Goal: Go to known website: Access a specific website the user already knows

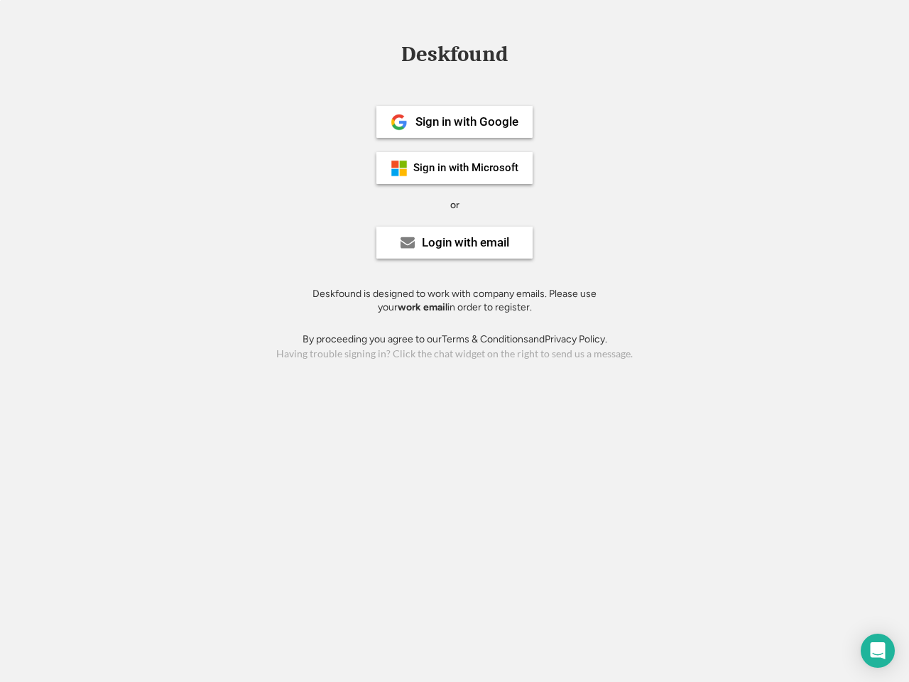
click at [454, 203] on div "or" at bounding box center [454, 205] width 9 height 14
click at [454, 57] on div "Deskfound" at bounding box center [454, 54] width 121 height 22
click at [388, 53] on div "Deskfound" at bounding box center [454, 56] width 909 height 27
click at [454, 57] on div "Deskfound" at bounding box center [454, 54] width 121 height 22
click at [454, 204] on div "or" at bounding box center [454, 205] width 9 height 14
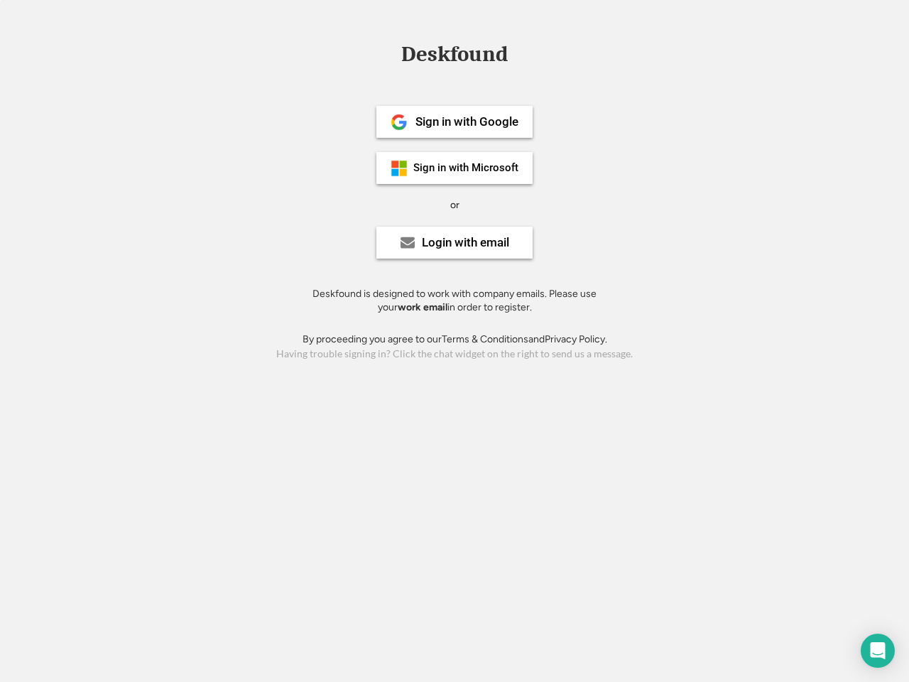
click at [454, 121] on div "Sign in with Google" at bounding box center [466, 122] width 103 height 12
click at [466, 121] on div "Sign in with Google" at bounding box center [466, 122] width 103 height 12
click at [399, 122] on img at bounding box center [398, 122] width 17 height 17
click at [454, 168] on div "Sign in with Microsoft" at bounding box center [465, 168] width 105 height 11
click at [466, 168] on div "Sign in with Microsoft" at bounding box center [465, 168] width 105 height 11
